Goal: Information Seeking & Learning: Learn about a topic

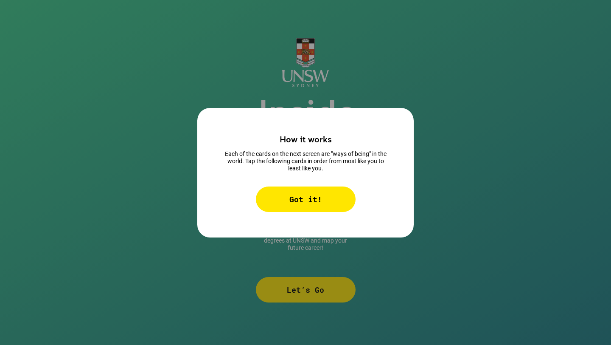
click at [324, 194] on div "Got it!" at bounding box center [306, 198] width 100 height 25
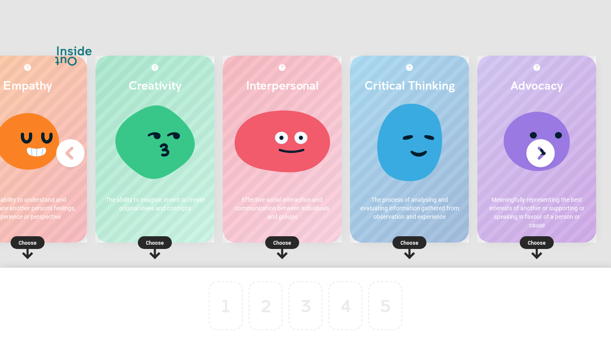
scroll to position [0, 51]
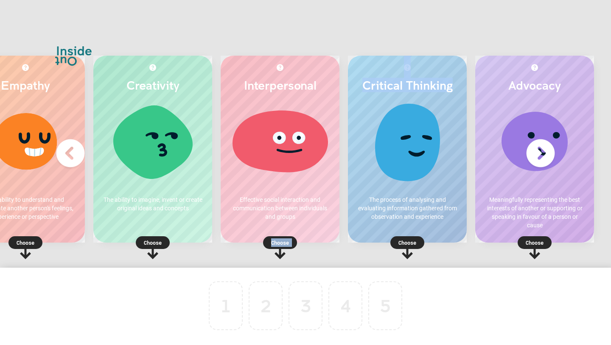
drag, startPoint x: 428, startPoint y: 181, endPoint x: 329, endPoint y: 255, distance: 123.2
click at [329, 255] on div "Empathy The ability to understand and appreciate another person's feelings, exp…" at bounding box center [305, 153] width 611 height 229
click at [400, 244] on p "Choose" at bounding box center [407, 242] width 119 height 8
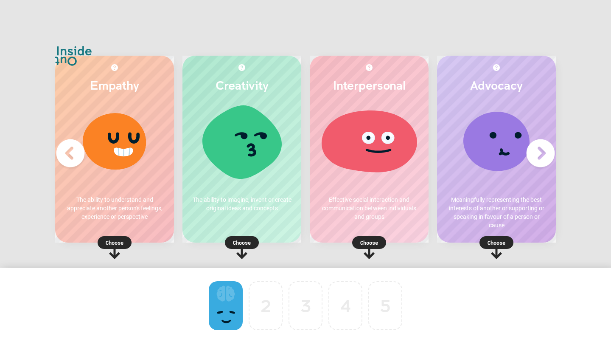
click at [366, 239] on p "Choose" at bounding box center [369, 242] width 119 height 8
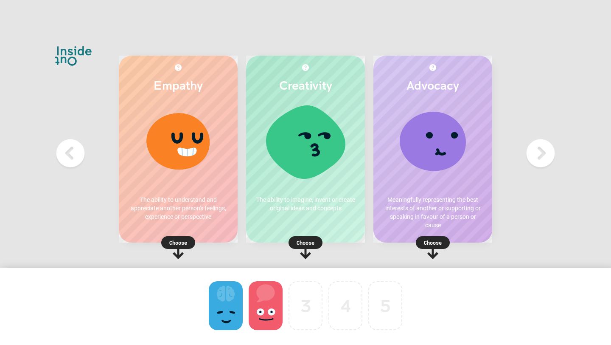
click at [436, 236] on icon at bounding box center [433, 247] width 34 height 23
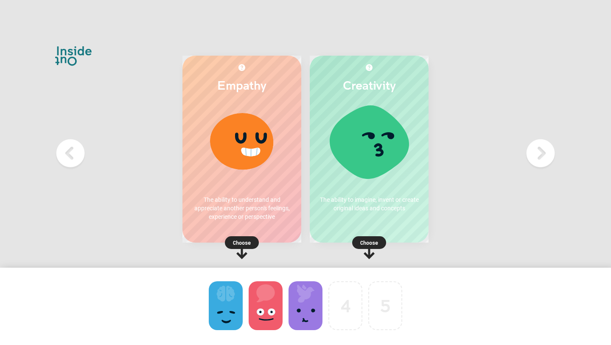
click at [245, 240] on p "Choose" at bounding box center [242, 242] width 119 height 8
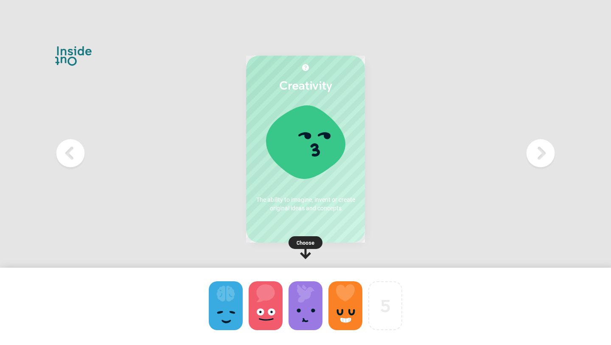
click at [307, 246] on p "Choose" at bounding box center [305, 242] width 119 height 8
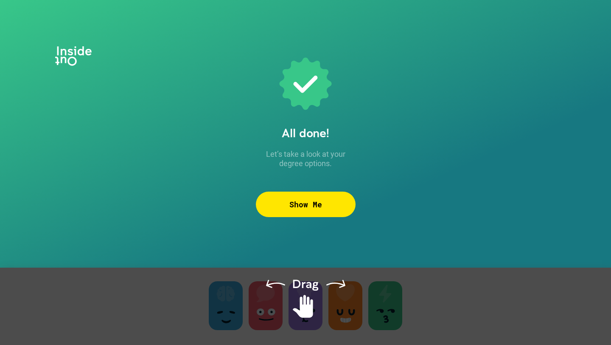
click at [305, 206] on div "Show Me" at bounding box center [306, 203] width 100 height 25
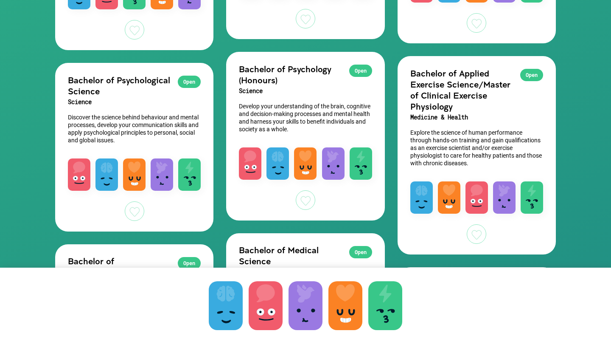
scroll to position [723, 0]
